Goal: Find specific page/section: Find specific page/section

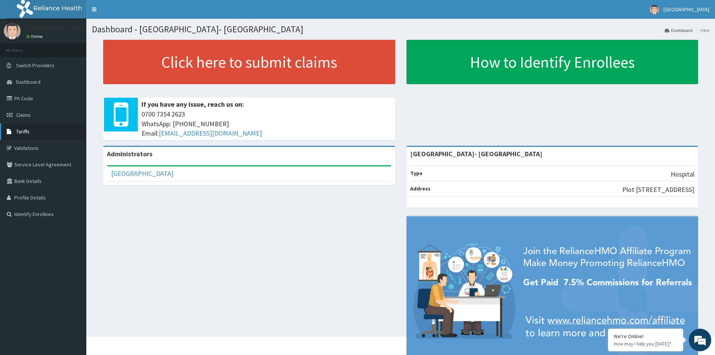
click at [29, 129] on span "Tariffs" at bounding box center [23, 131] width 14 height 7
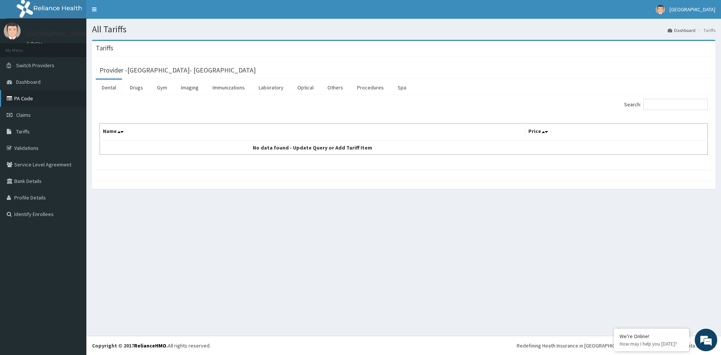
click at [12, 97] on icon at bounding box center [11, 98] width 8 height 5
